Goal: Task Accomplishment & Management: Manage account settings

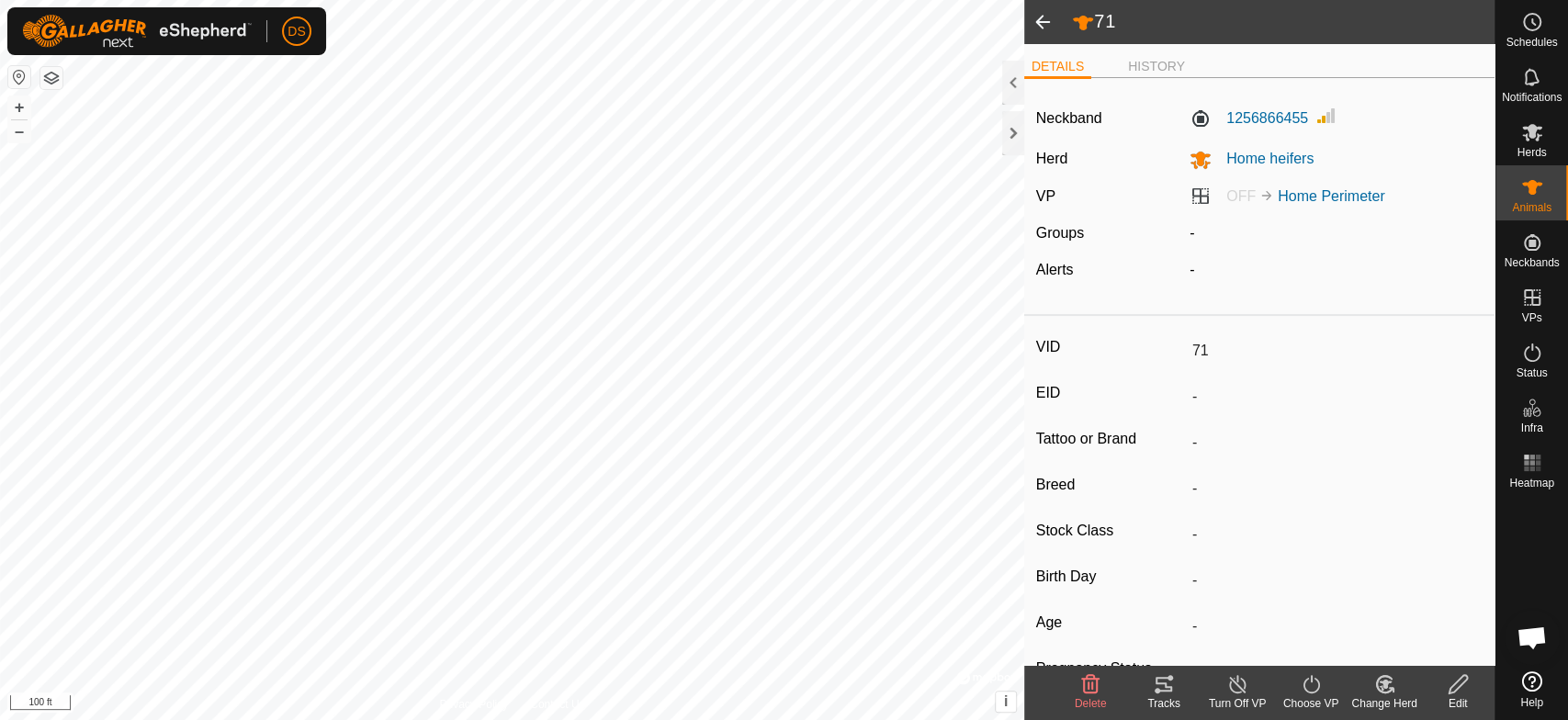
scroll to position [3516, 0]
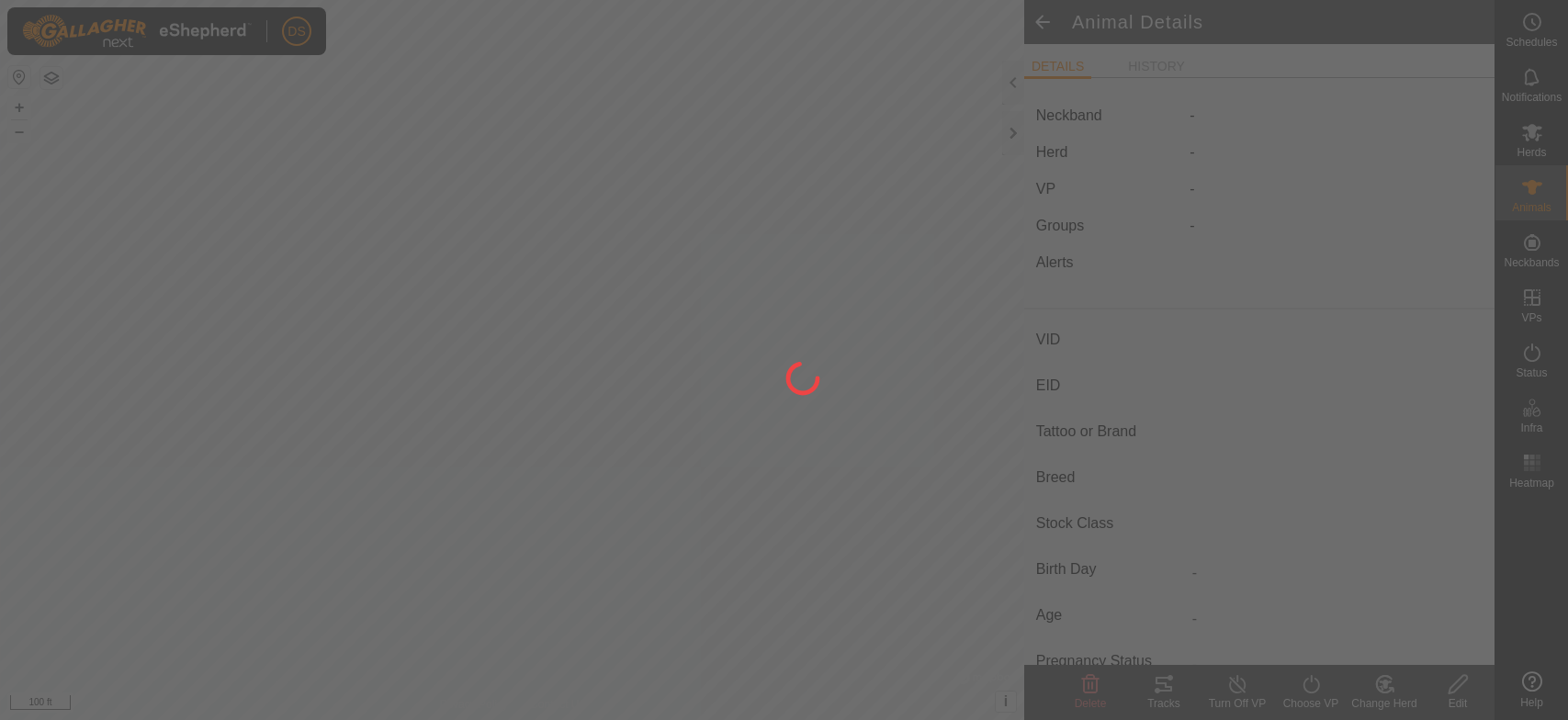
type input "71"
type input "-"
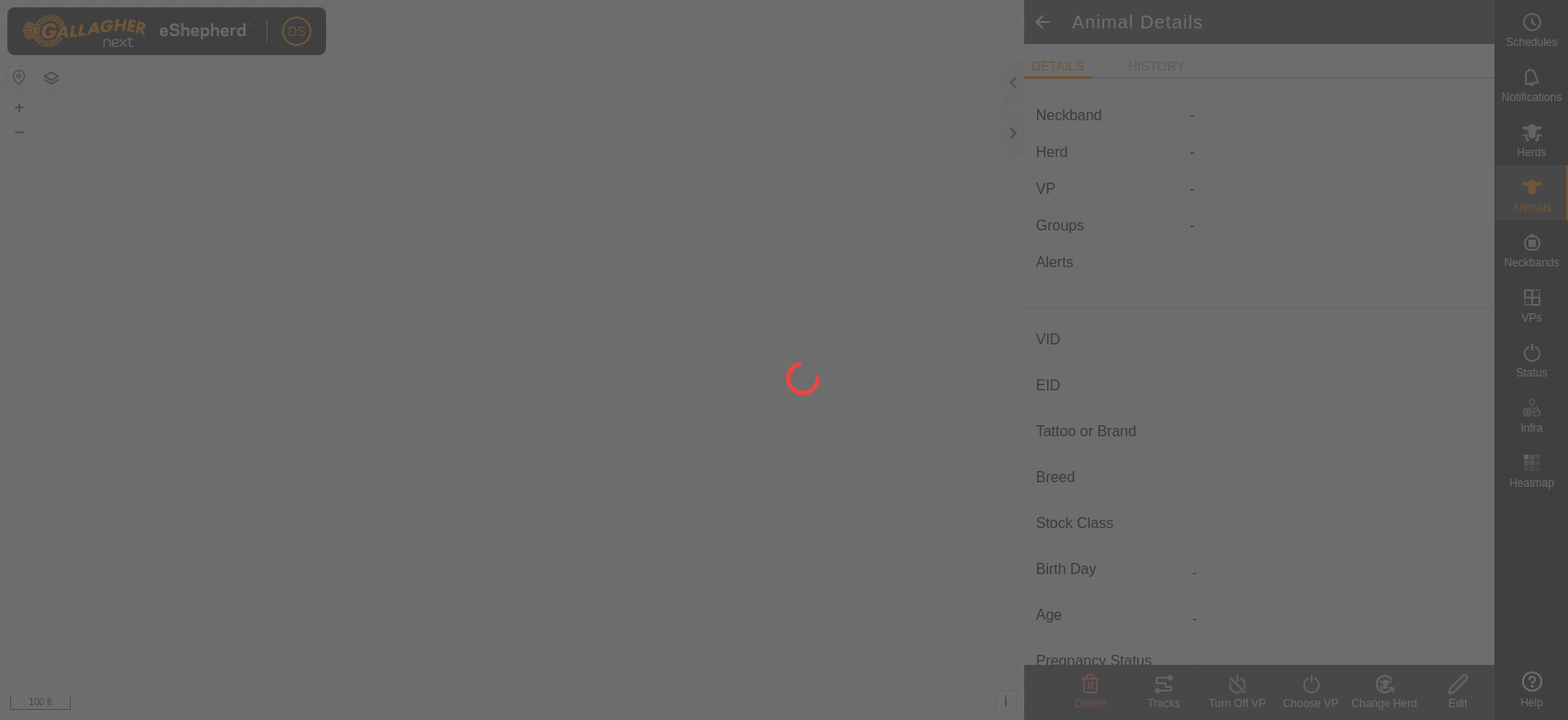
type input "0 kg"
type input "-"
